Goal: Task Accomplishment & Management: Complete application form

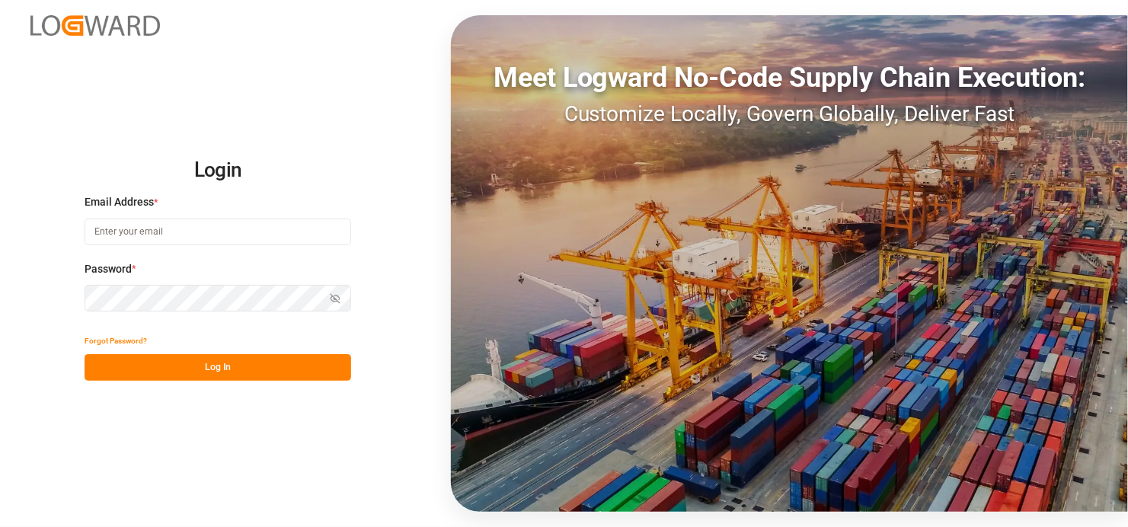
type input "satish.shukla@jamindustries.com"
click at [254, 367] on button "Log In" at bounding box center [218, 367] width 267 height 27
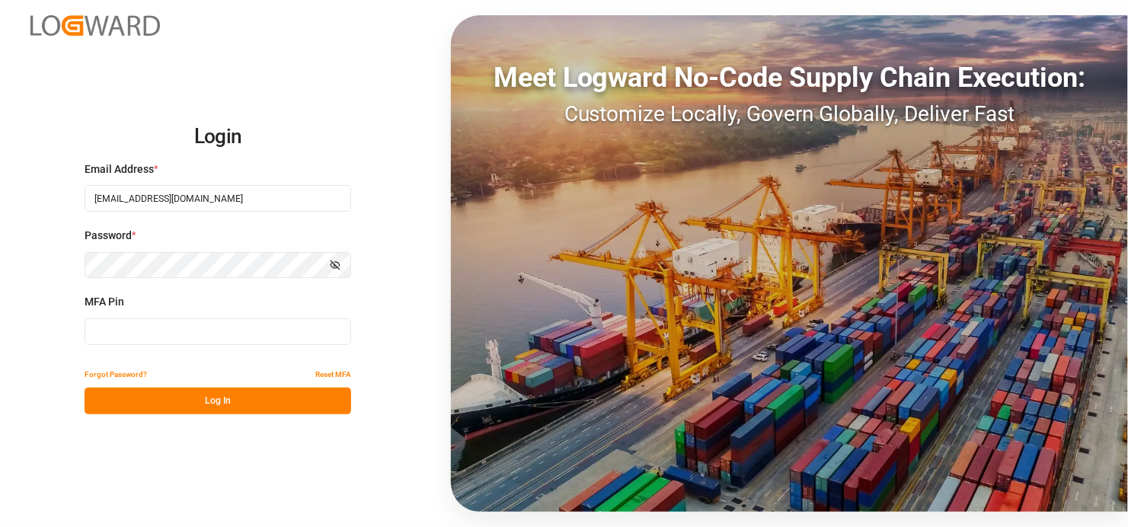
click at [148, 333] on input at bounding box center [218, 331] width 267 height 27
type input "071803"
click at [221, 394] on button "Log In" at bounding box center [218, 401] width 267 height 27
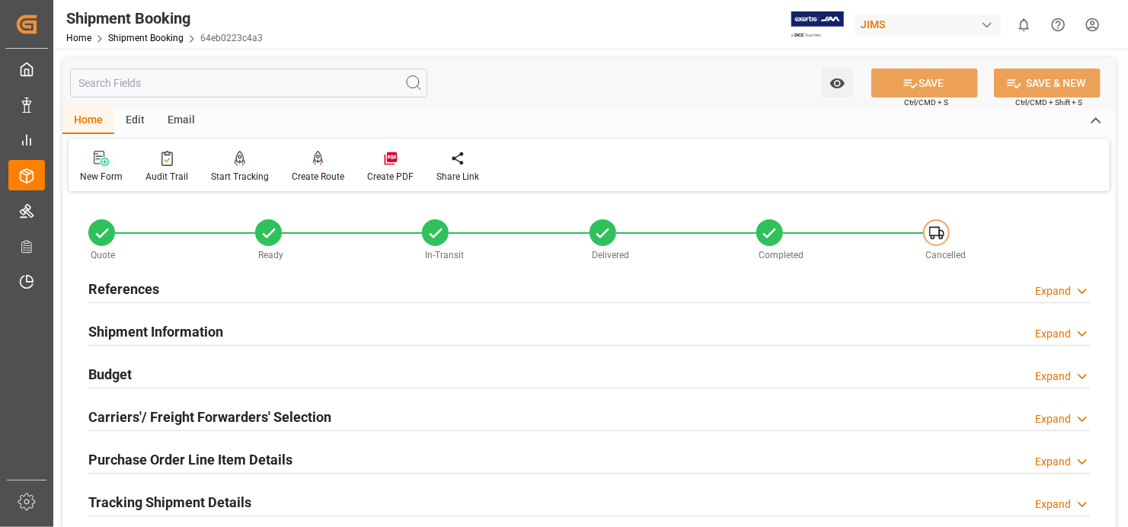
click at [92, 162] on div at bounding box center [101, 158] width 43 height 16
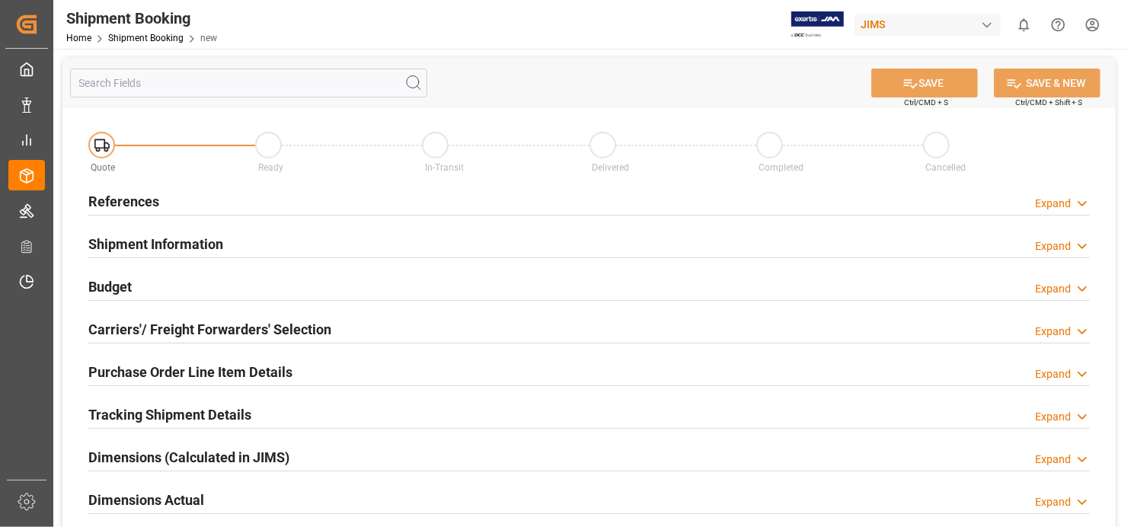
click at [99, 203] on h2 "References" at bounding box center [123, 201] width 71 height 21
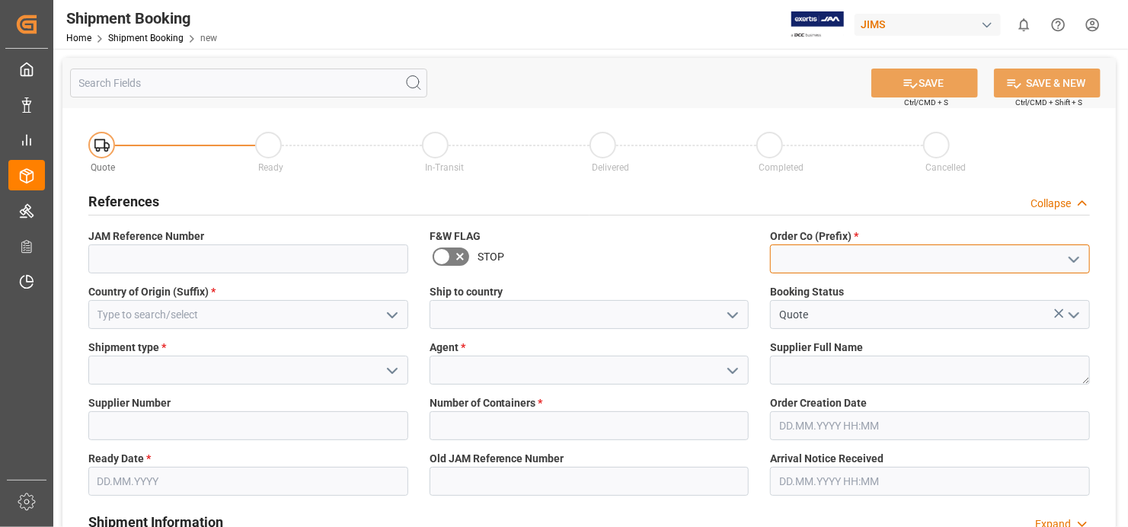
click at [912, 257] on input at bounding box center [930, 258] width 320 height 29
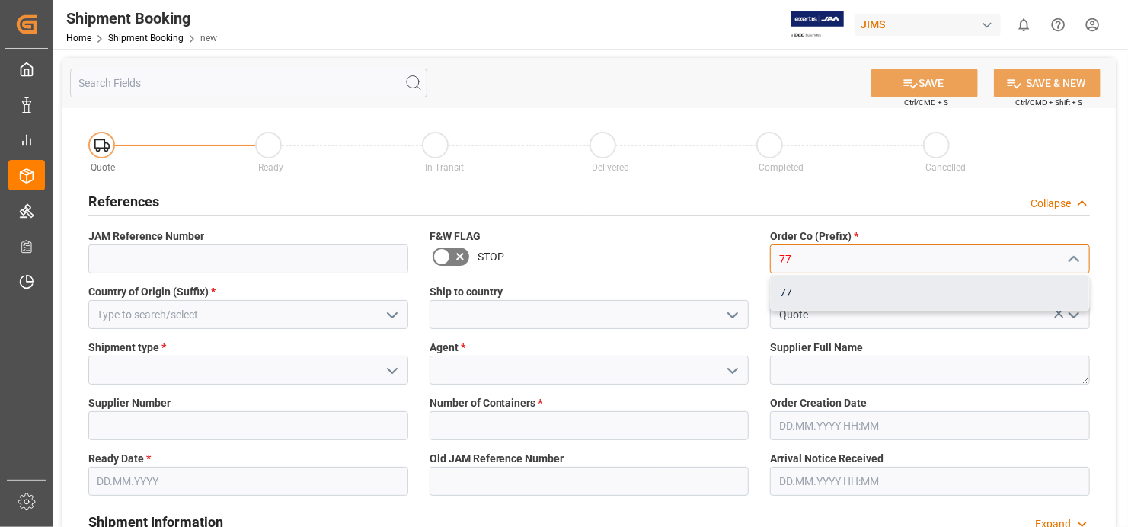
click at [889, 284] on div "77" at bounding box center [930, 293] width 318 height 34
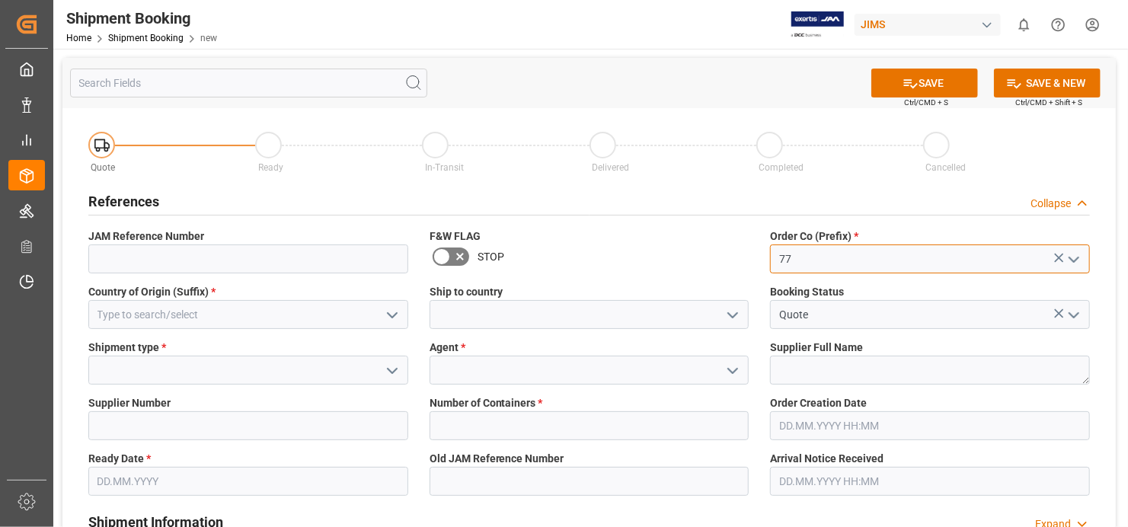
type input "77"
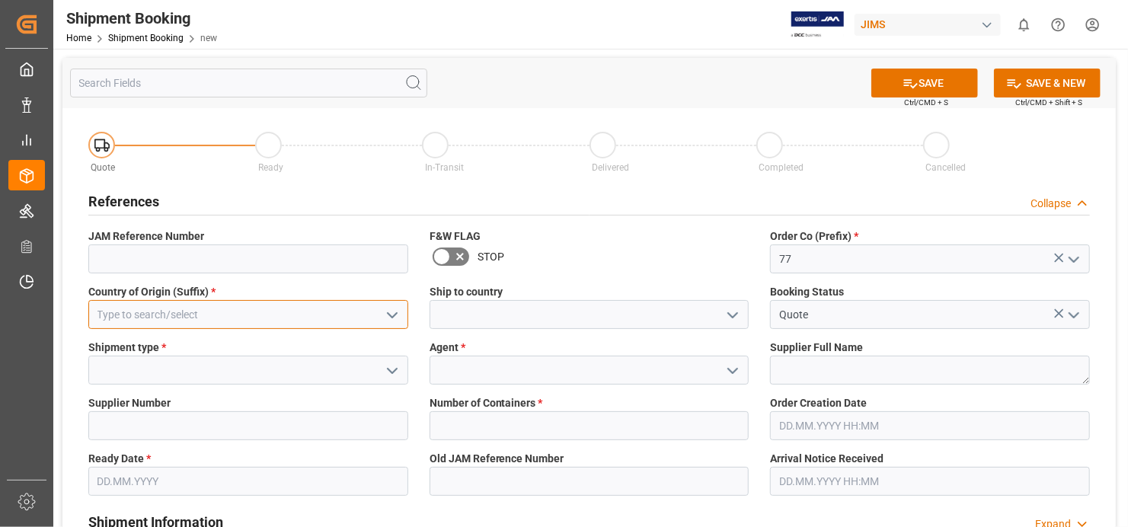
click at [248, 310] on input at bounding box center [248, 314] width 320 height 29
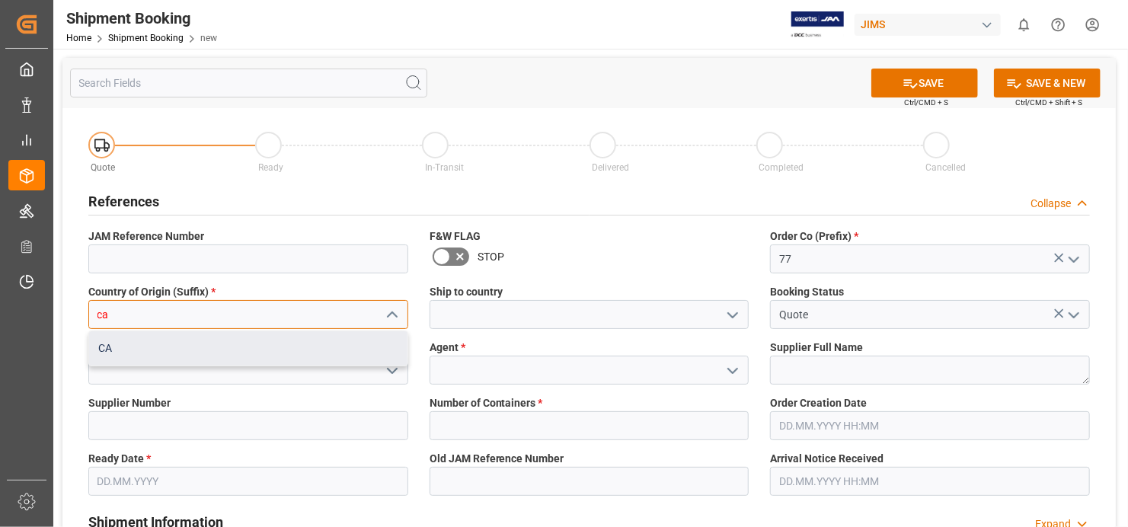
click at [302, 346] on div "CA" at bounding box center [248, 348] width 318 height 34
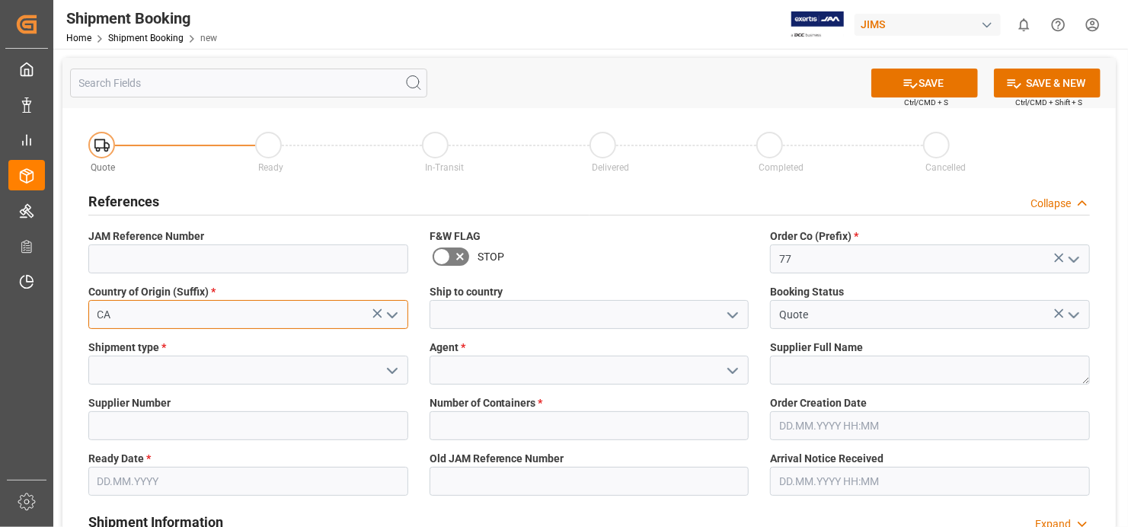
type input "CA"
click at [388, 363] on icon "open menu" at bounding box center [392, 371] width 18 height 18
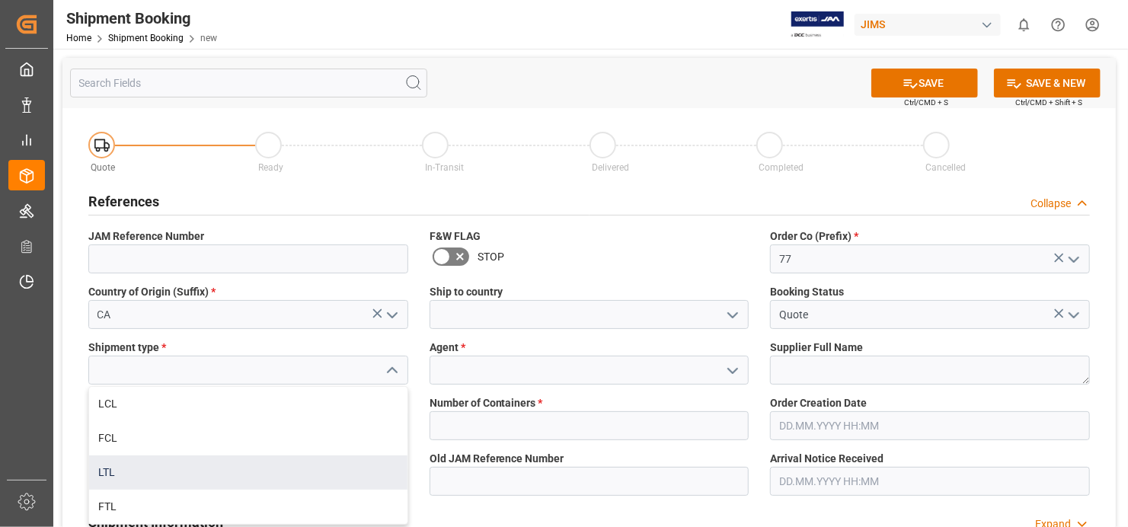
click at [367, 463] on div "LTL" at bounding box center [248, 472] width 318 height 34
type input "LTL"
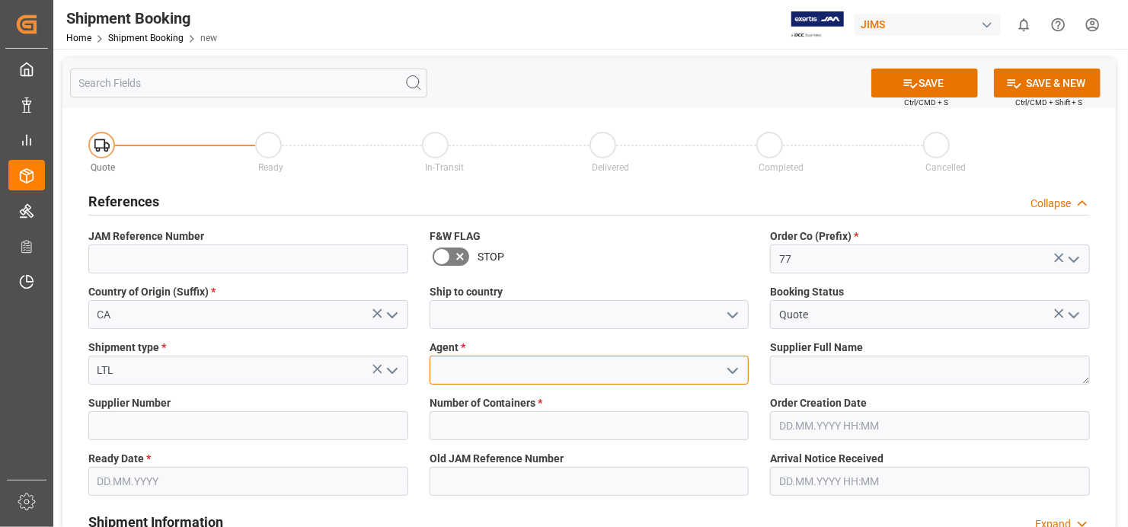
click at [637, 369] on input at bounding box center [590, 370] width 320 height 29
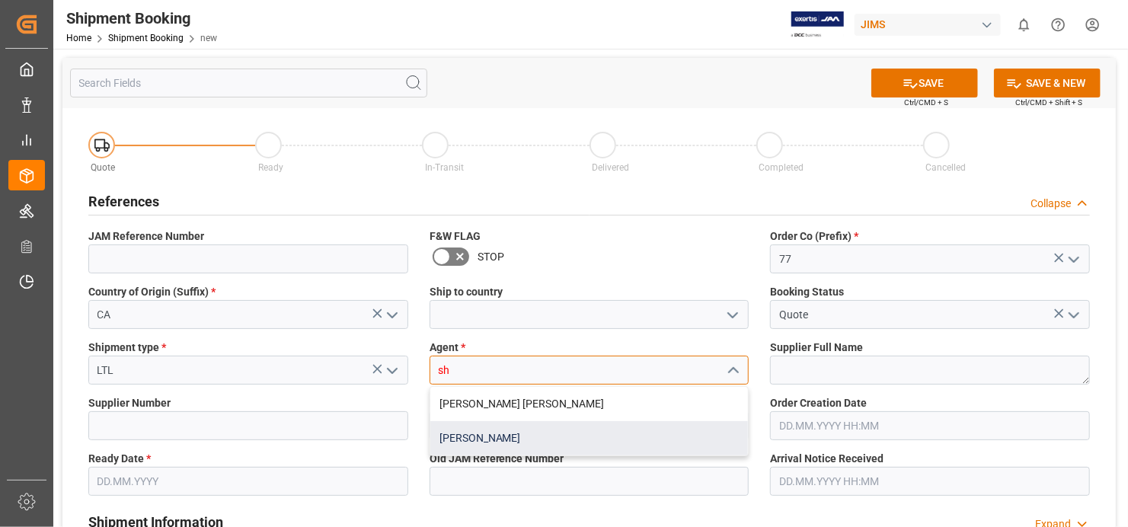
click at [587, 438] on div "[PERSON_NAME]" at bounding box center [589, 438] width 318 height 34
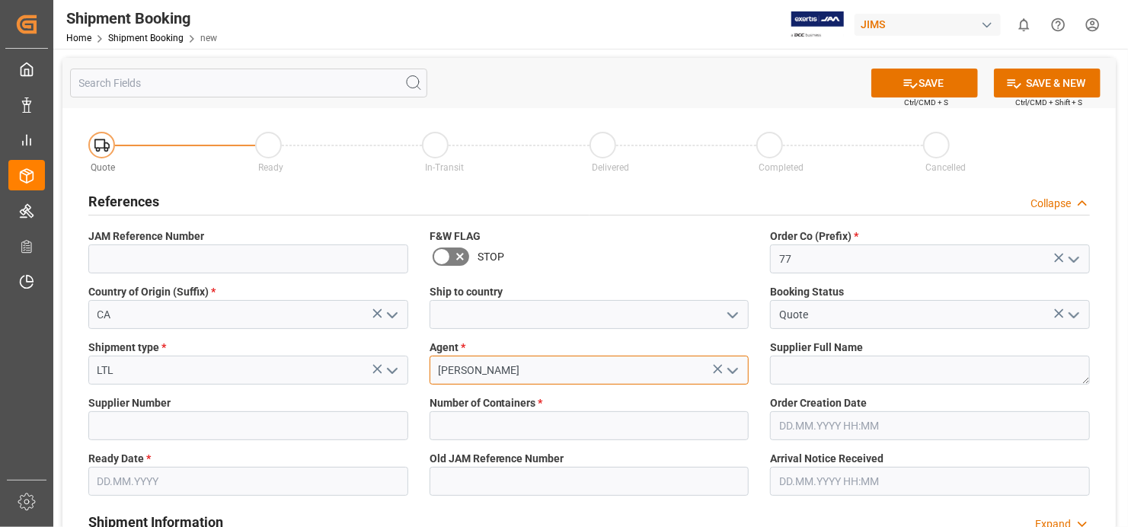
type input "[PERSON_NAME]"
click at [873, 372] on textarea at bounding box center [930, 370] width 320 height 29
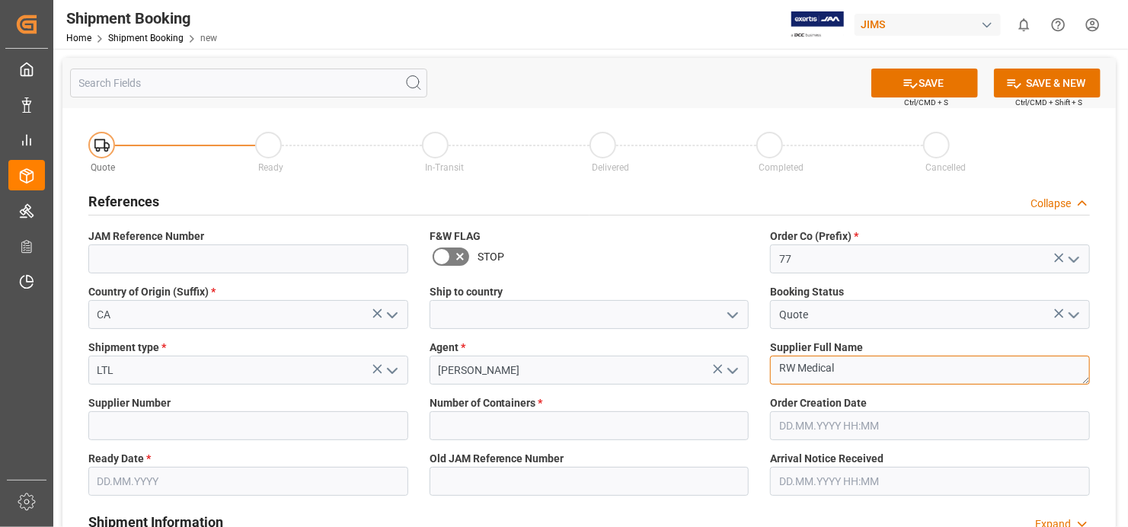
click at [866, 369] on textarea "RW Medical" at bounding box center [930, 370] width 320 height 29
type textarea "RW Medical Inc"
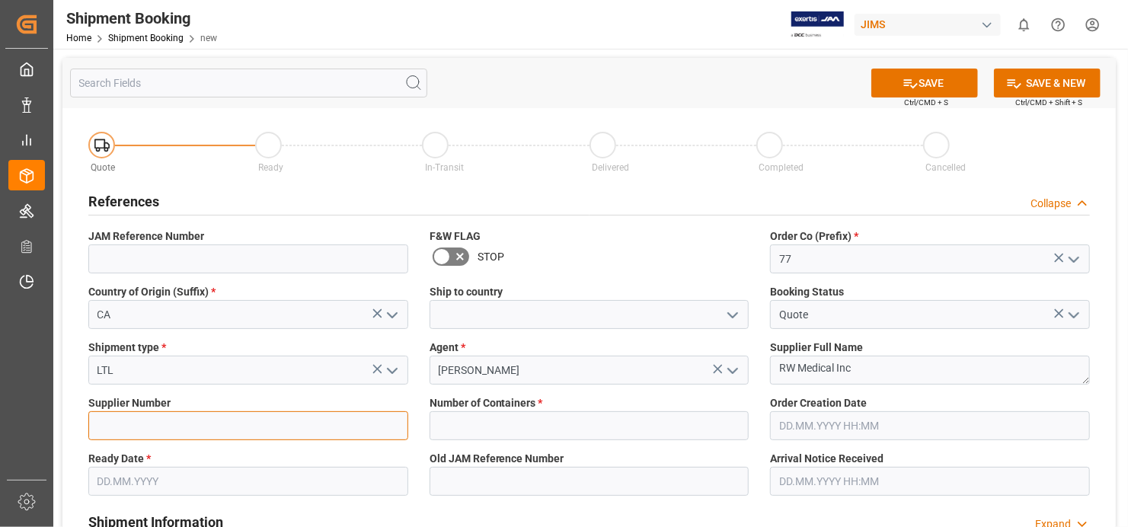
click at [319, 430] on input at bounding box center [248, 425] width 320 height 29
paste input "736421"
type input "736421"
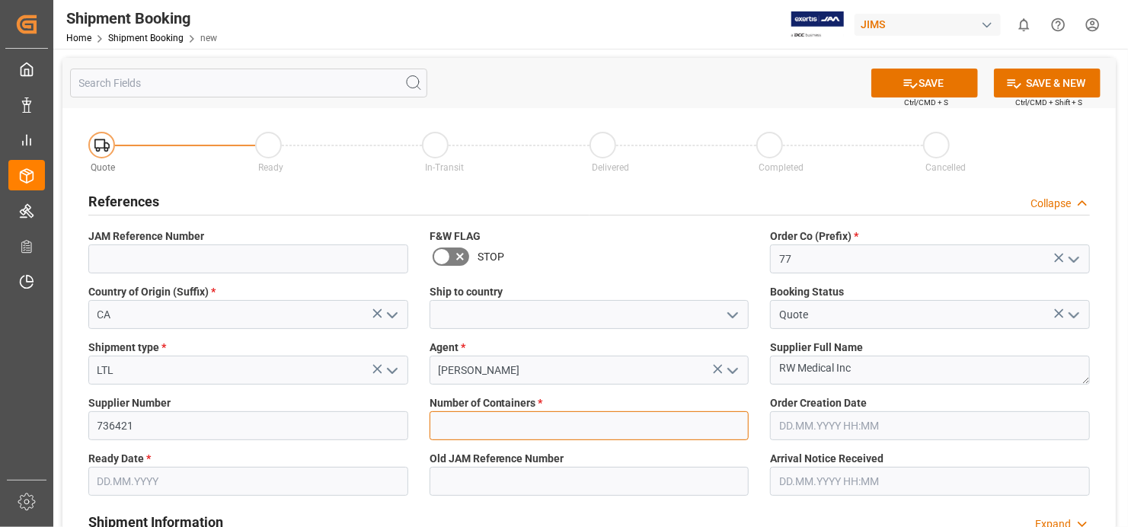
click at [587, 419] on input "text" at bounding box center [590, 425] width 320 height 29
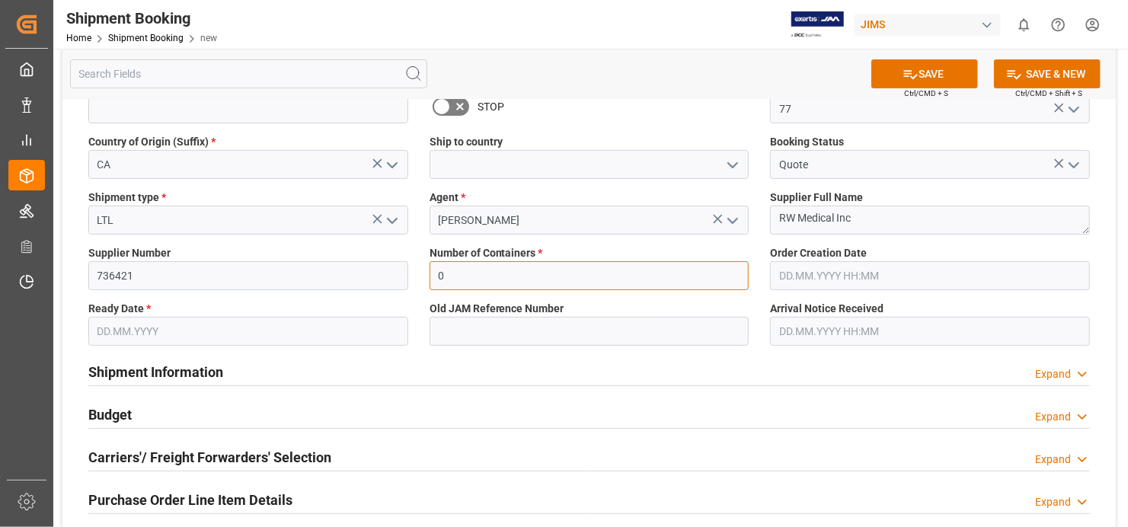
scroll to position [152, 0]
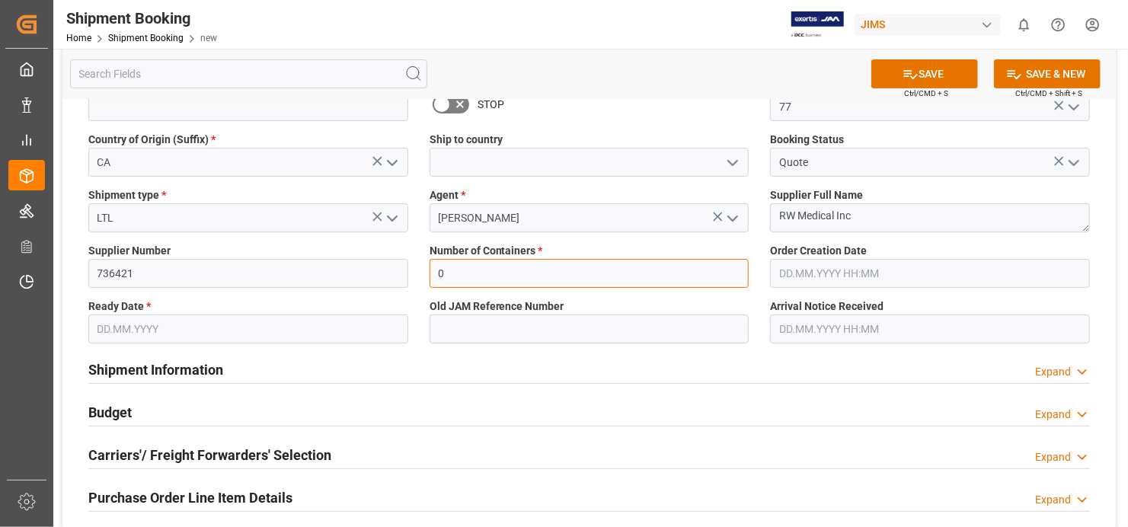
type input "0"
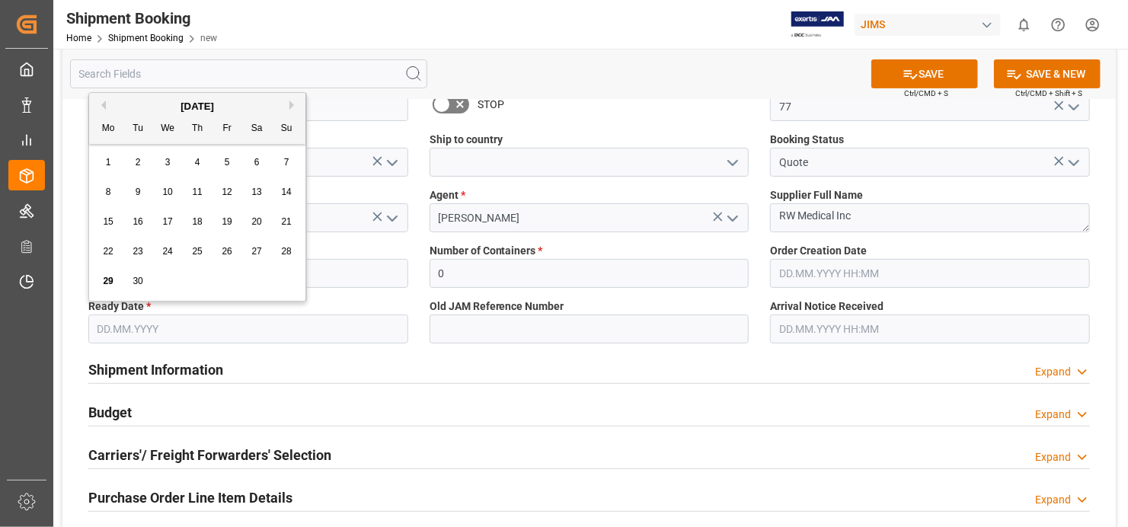
click at [348, 337] on input "text" at bounding box center [248, 329] width 320 height 29
click at [107, 285] on span "29" at bounding box center [108, 281] width 10 height 11
type input "[DATE]"
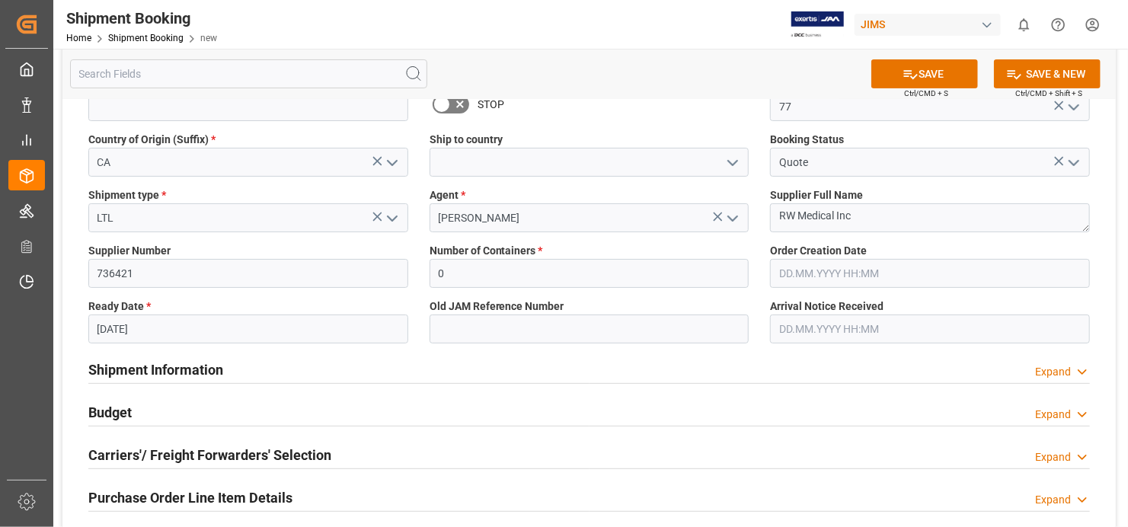
scroll to position [0, 0]
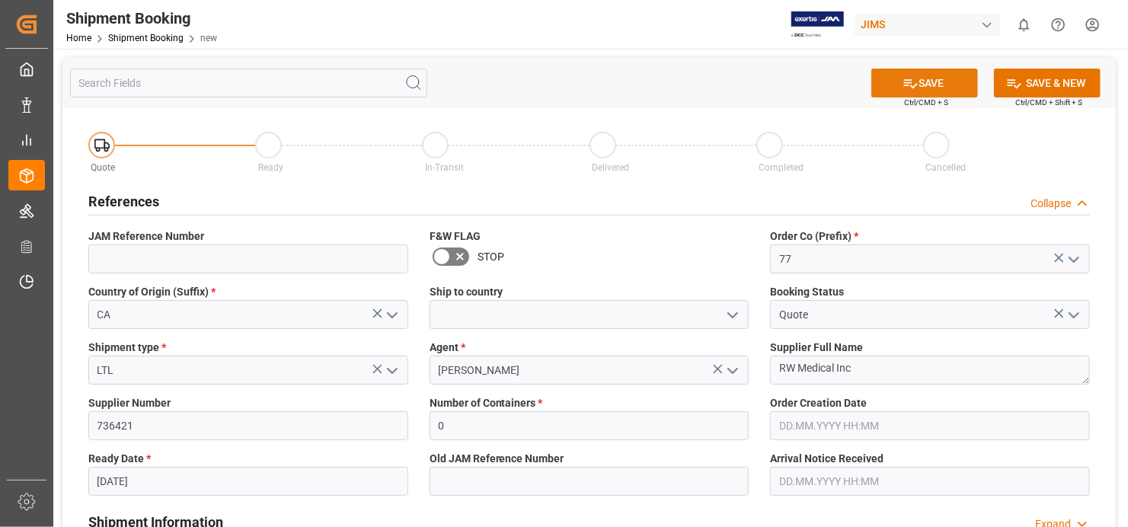
click at [913, 83] on icon at bounding box center [910, 83] width 16 height 16
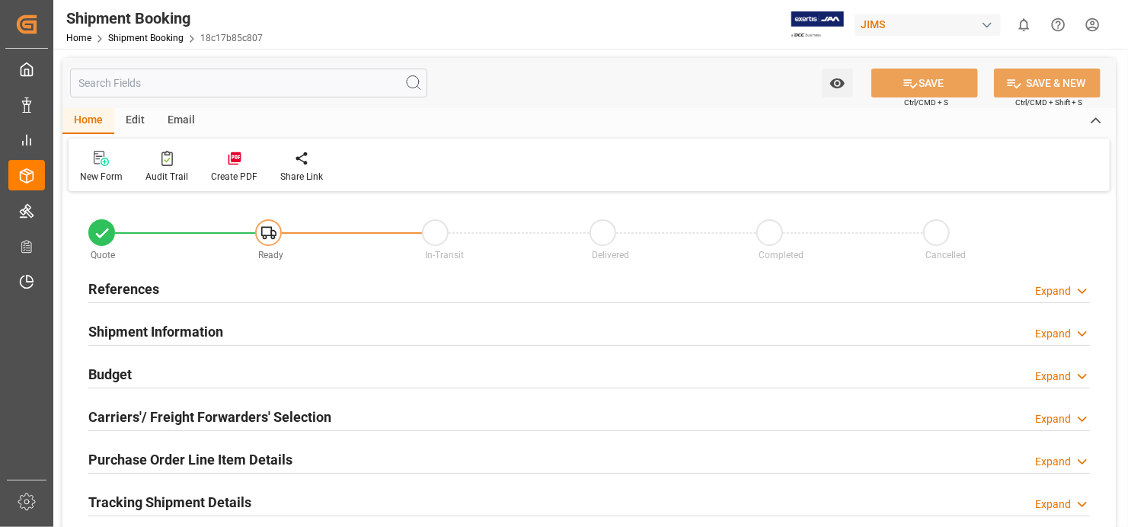
type input "0"
type input "[DATE]"
click at [123, 283] on h2 "References" at bounding box center [123, 289] width 71 height 21
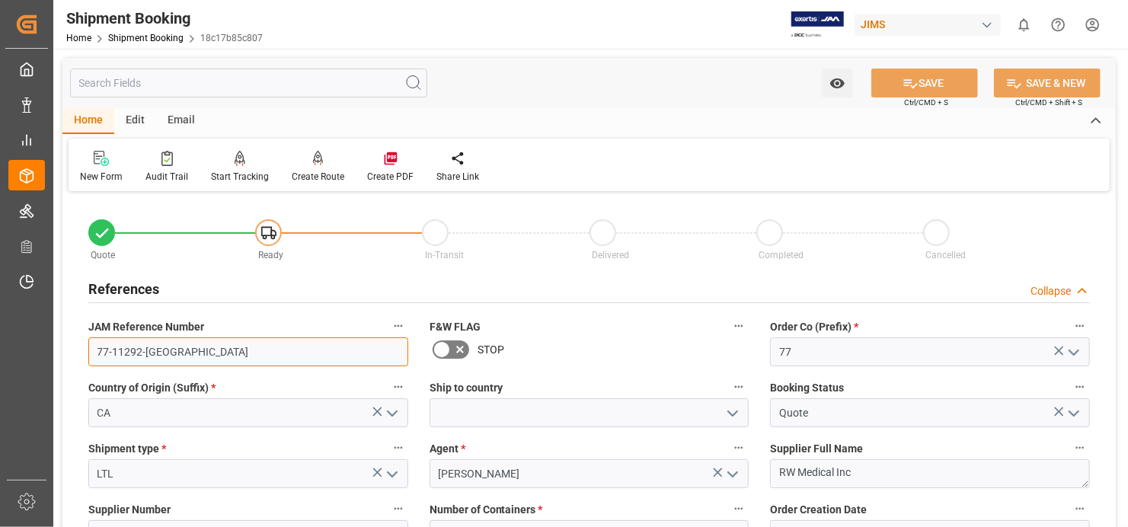
drag, startPoint x: 157, startPoint y: 348, endPoint x: 175, endPoint y: 346, distance: 18.4
